Goal: Communication & Community: Share content

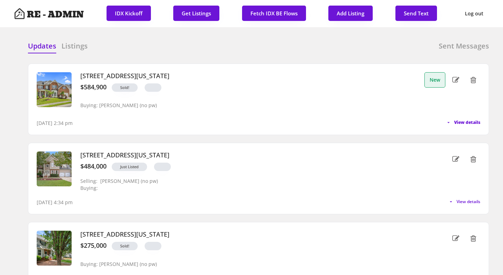
click at [451, 121] on button "View details" at bounding box center [462, 123] width 35 height 6
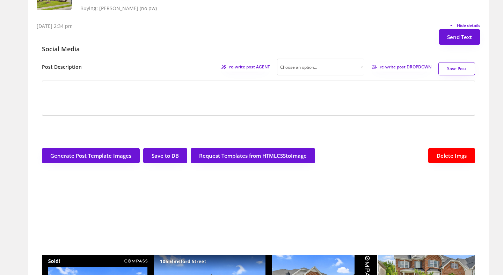
scroll to position [82, 0]
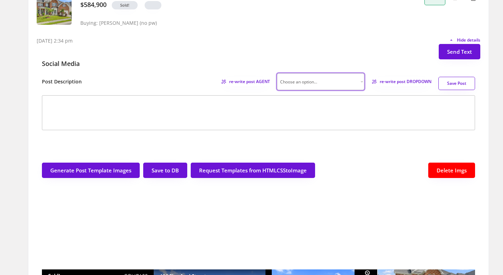
click at [357, 81] on select "Choose an option... Professional Factual & Direct Whimsical & Playful Excited &…" at bounding box center [320, 81] width 87 height 17
click at [354, 83] on select "Choose an option... Professional Factual & Direct Whimsical & Playful Excited &…" at bounding box center [320, 81] width 87 height 17
select select ""factual""
click at [397, 82] on span "re-write post DROPDOWN" at bounding box center [403, 82] width 56 height 4
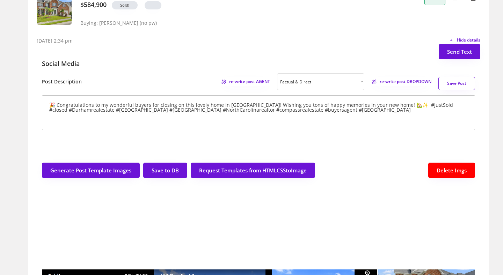
click at [376, 104] on textarea "🎉 Congratulations to my wonderful buyers for closing on this lovely home in [GE…" at bounding box center [258, 112] width 433 height 35
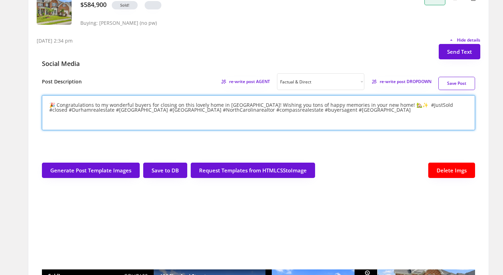
click at [388, 103] on textarea "🎉 Congratulations to my wonderful buyers for closing on this lovely home in [GE…" at bounding box center [258, 112] width 433 height 35
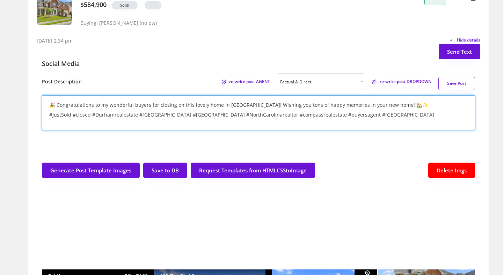
type textarea "🎉 Congratulations to my wonderful buyers for closing on this lovely home in [GE…"
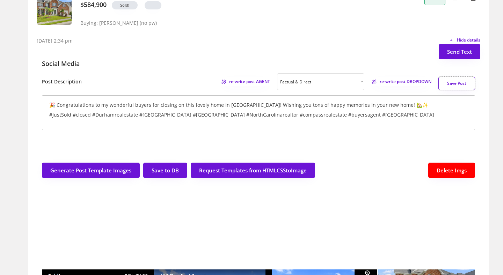
click at [459, 81] on button "Save Post" at bounding box center [456, 83] width 37 height 13
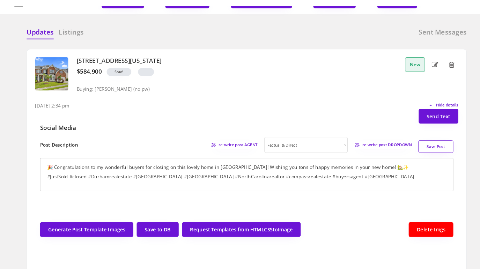
scroll to position [18, 0]
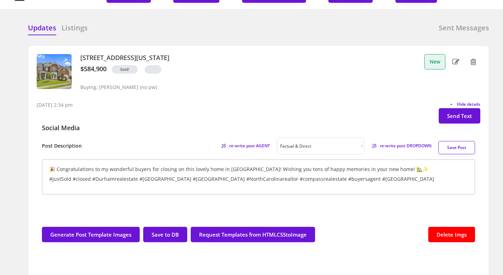
drag, startPoint x: 81, startPoint y: 57, endPoint x: 215, endPoint y: 59, distance: 134.4
click at [215, 59] on h3 "[STREET_ADDRESS][US_STATE]" at bounding box center [250, 58] width 340 height 8
copy h3 "[STREET_ADDRESS][US_STATE]"
click at [180, 108] on div "[DATE] 2:34 pm Hide details" at bounding box center [258, 102] width 443 height 14
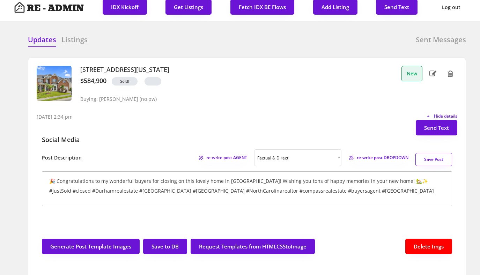
scroll to position [7, 0]
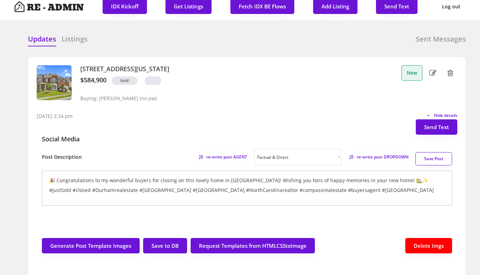
click at [86, 35] on h6 "Listings" at bounding box center [74, 39] width 26 height 10
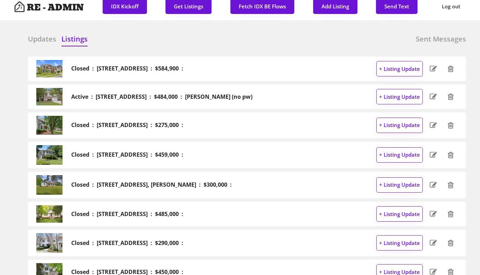
click at [34, 39] on h6 "Updates" at bounding box center [42, 39] width 28 height 10
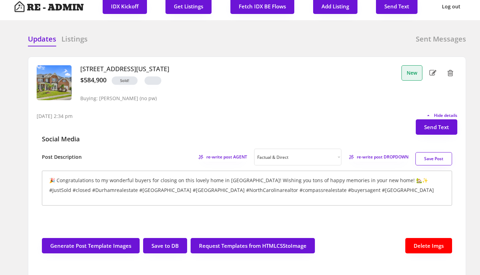
click at [430, 74] on icon at bounding box center [432, 73] width 7 height 10
select select ""sold""
select select ""no""
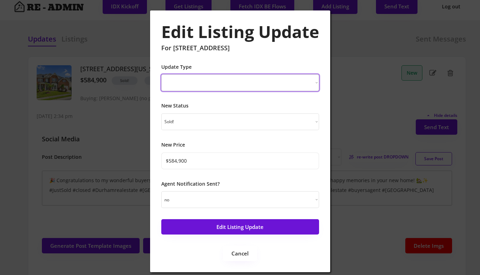
click at [244, 81] on select "New Listing Price Change Status Change" at bounding box center [240, 82] width 158 height 17
select select ""Price Change""
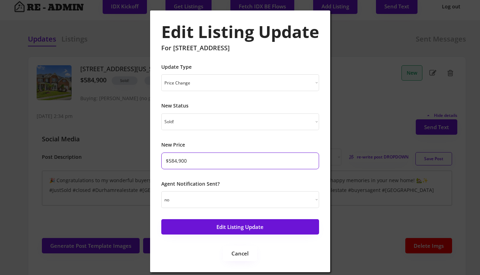
drag, startPoint x: 180, startPoint y: 161, endPoint x: 174, endPoint y: 161, distance: 6.3
click at [174, 161] on input "input" at bounding box center [240, 161] width 158 height 17
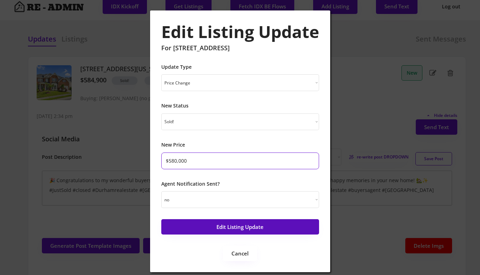
type input "$580,000"
click at [250, 226] on button "Edit Listing Update" at bounding box center [240, 226] width 158 height 15
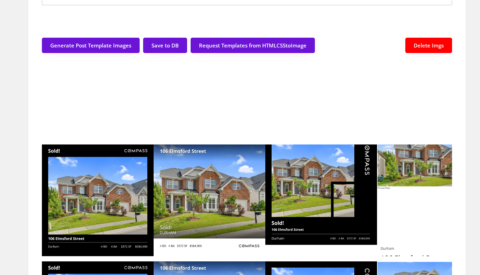
scroll to position [203, 0]
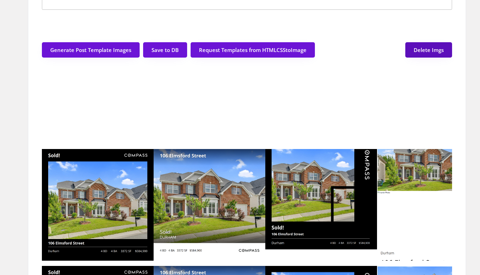
click at [423, 45] on button "Delete Imgs" at bounding box center [428, 49] width 47 height 15
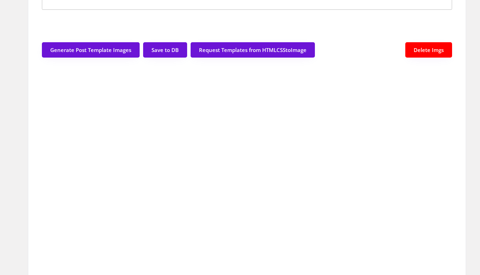
click at [268, 58] on div "Generate Post Template Images Save to DB Request Templates from HTMLCSStoImage" at bounding box center [178, 49] width 273 height 15
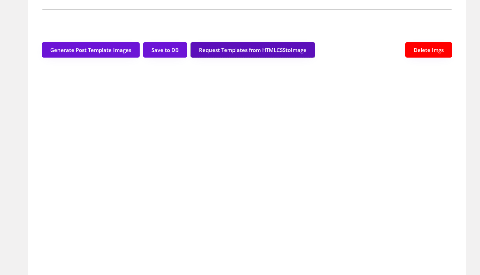
click at [266, 52] on button "Request Templates from HTMLCSStoImage" at bounding box center [253, 49] width 124 height 15
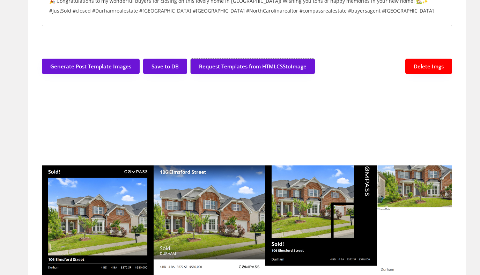
scroll to position [195, 0]
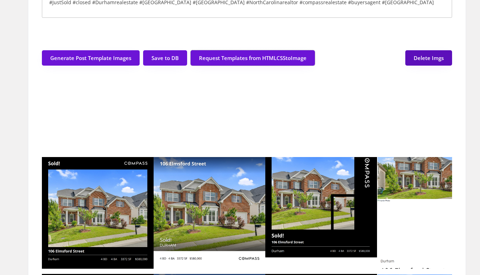
click at [413, 55] on button "Delete Imgs" at bounding box center [428, 57] width 47 height 15
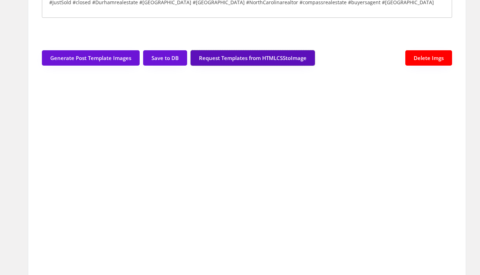
click at [263, 58] on button "Request Templates from HTMLCSStoImage" at bounding box center [253, 57] width 124 height 15
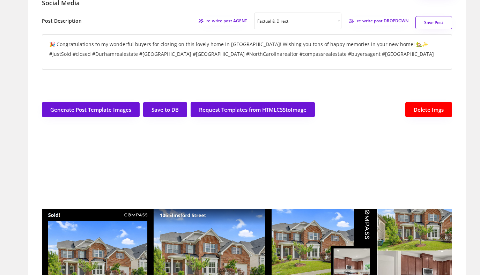
scroll to position [0, 0]
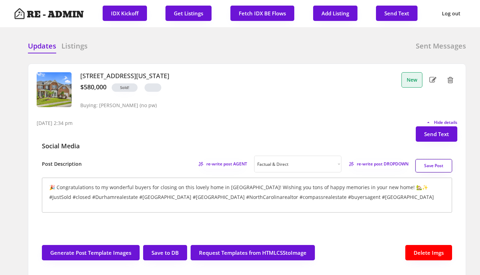
click at [429, 168] on button "Save Post" at bounding box center [433, 165] width 37 height 13
click at [434, 136] on button "Send Text" at bounding box center [437, 133] width 42 height 15
select select "raleigh"
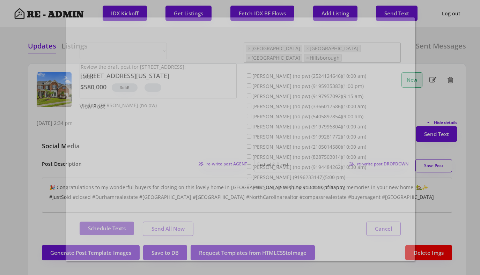
scroll to position [18, 0]
select select ""1348695171700984260__LOOKUP__1743599703321x142788062077753970""
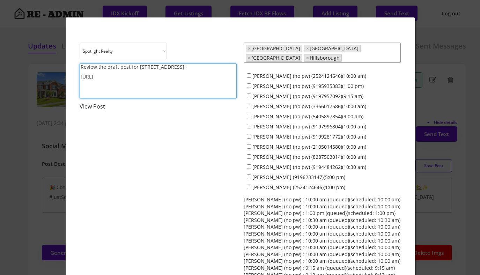
drag, startPoint x: 137, startPoint y: 67, endPoint x: 79, endPoint y: 67, distance: 58.3
click at [79, 67] on div "Choose an option... Spotlight Realty Test Brokerage Review the draft post for […" at bounding box center [240, 186] width 349 height 338
click at [178, 68] on textarea "Congrats on closing on [STREET_ADDRESS]: [URL]" at bounding box center [158, 81] width 157 height 35
type textarea "Congrats on closing on [STREET_ADDRESS]! Consider posting about it: [URL]"
click at [250, 134] on input "[PERSON_NAME] (no pw) (9199281772)(10:00 am)" at bounding box center [249, 136] width 5 height 5
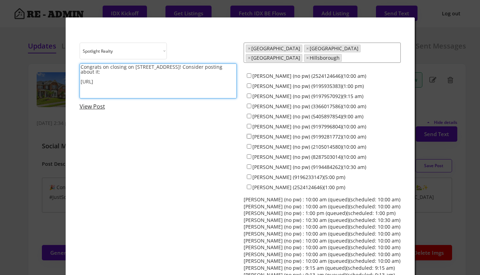
checkbox input "true"
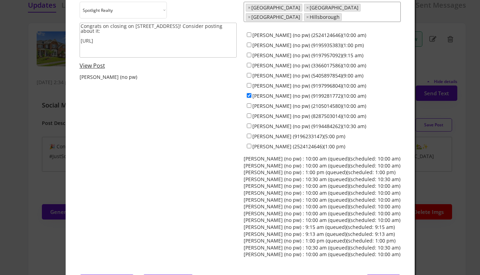
scroll to position [42, 0]
click at [93, 62] on link "View Post" at bounding box center [92, 65] width 25 height 8
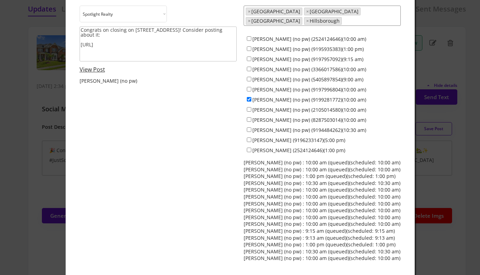
scroll to position [0, 0]
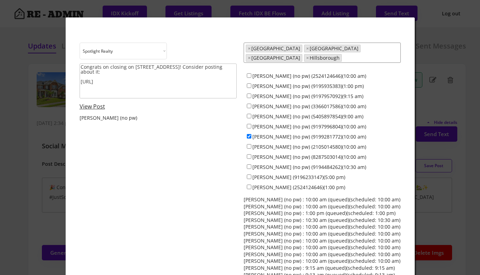
click at [128, 68] on textarea "Congrats on closing on [STREET_ADDRESS]! Consider posting about it: [URL]" at bounding box center [158, 81] width 157 height 35
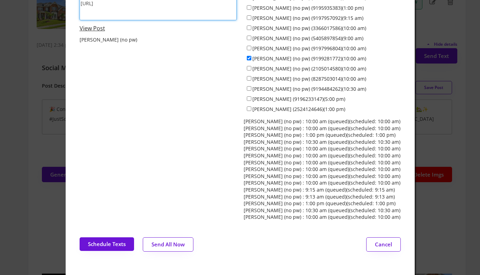
scroll to position [79, 0]
type textarea "Congrats on closing [STREET_ADDRESS]! Consider posting about it: [URL]"
click at [163, 239] on button "Send All Now" at bounding box center [168, 244] width 51 height 14
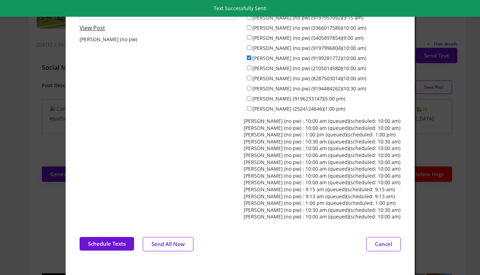
click at [22, 74] on div at bounding box center [240, 137] width 480 height 275
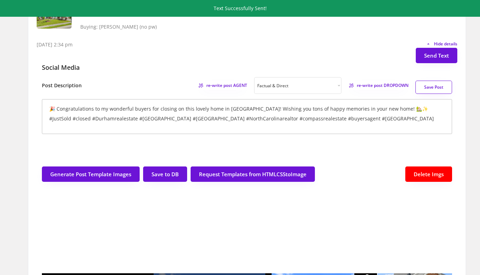
scroll to position [0, 0]
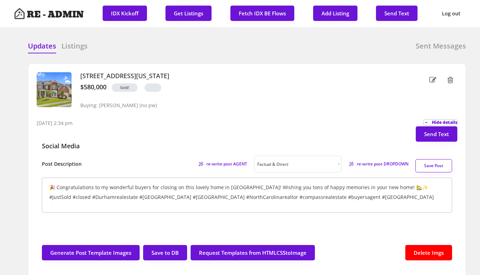
click at [444, 121] on span "Hide details" at bounding box center [444, 122] width 25 height 4
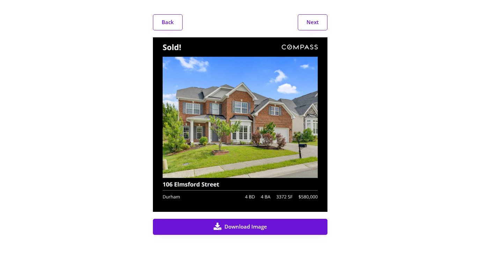
scroll to position [190, 0]
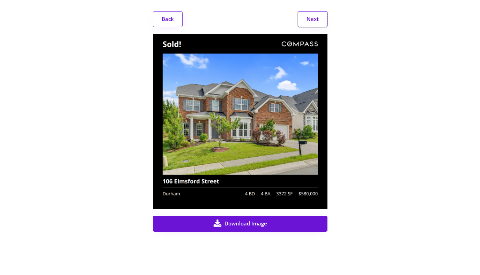
click at [310, 19] on button "Next" at bounding box center [313, 19] width 30 height 16
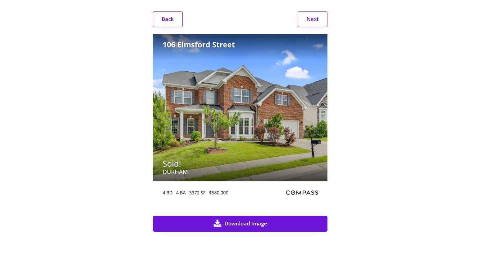
click at [310, 19] on button "Next" at bounding box center [313, 19] width 30 height 16
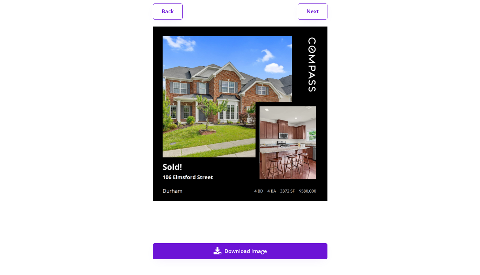
click at [310, 19] on button "Next" at bounding box center [313, 11] width 30 height 16
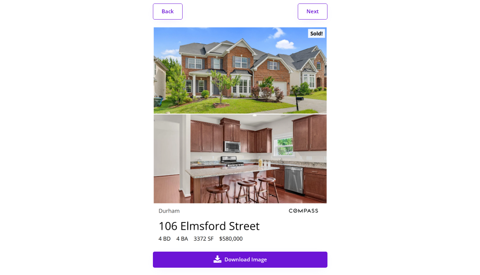
click at [310, 19] on button "Next" at bounding box center [313, 11] width 30 height 16
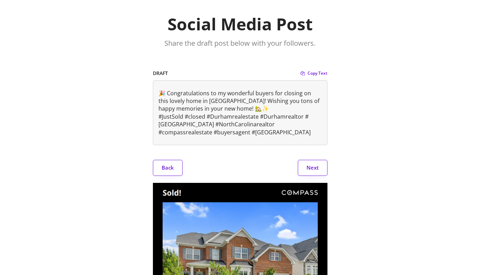
scroll to position [0, 0]
